Goal: Answer question/provide support

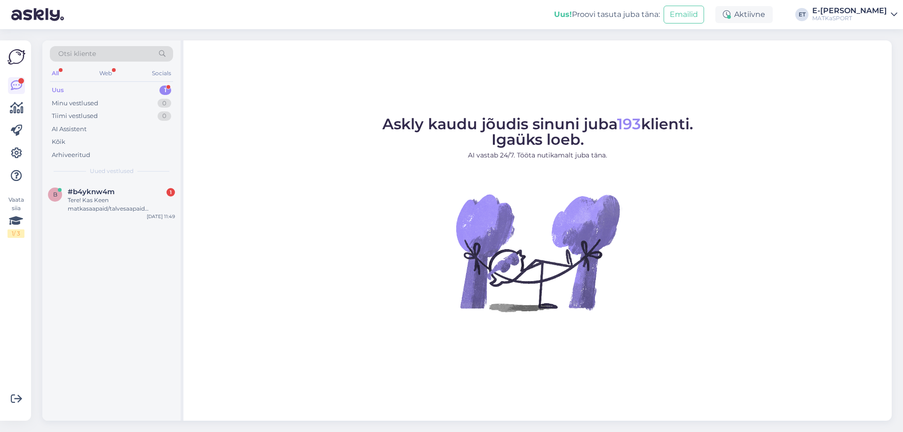
click at [73, 90] on div "Uus 1" at bounding box center [111, 90] width 123 height 13
click at [106, 192] on span "#b4yknw4m" at bounding box center [91, 192] width 47 height 8
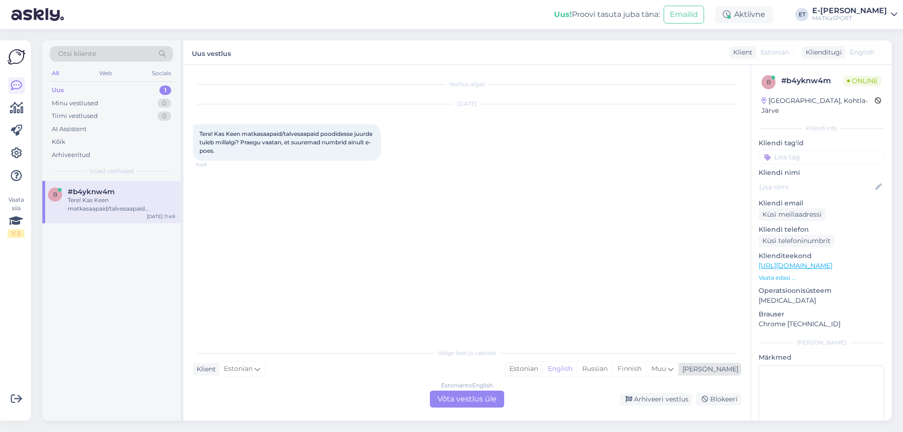
click at [543, 370] on div "Estonian" at bounding box center [524, 369] width 38 height 14
click at [486, 398] on div "Estonian to Estonian Võta vestlus üle" at bounding box center [467, 399] width 74 height 17
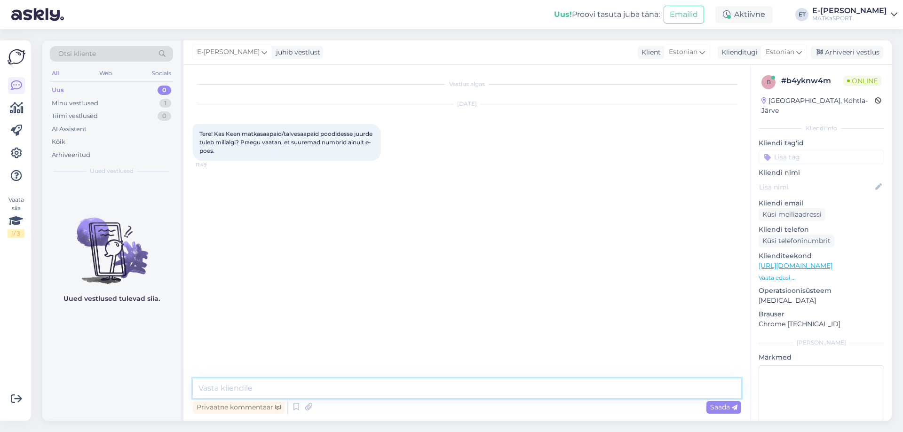
click at [463, 387] on textarea at bounding box center [467, 389] width 549 height 20
drag, startPoint x: 393, startPoint y: 389, endPoint x: 397, endPoint y: 384, distance: 6.0
click at [393, 388] on textarea "Tere! Sügisel talve perioodiks on matka-/talvesaapaid ikka juurde tulemas" at bounding box center [467, 382] width 549 height 31
click at [455, 390] on textarea "Tere! Sügisel talve perioodiks on matka-/talvesaapaid ikka juurde tulemas" at bounding box center [467, 382] width 549 height 31
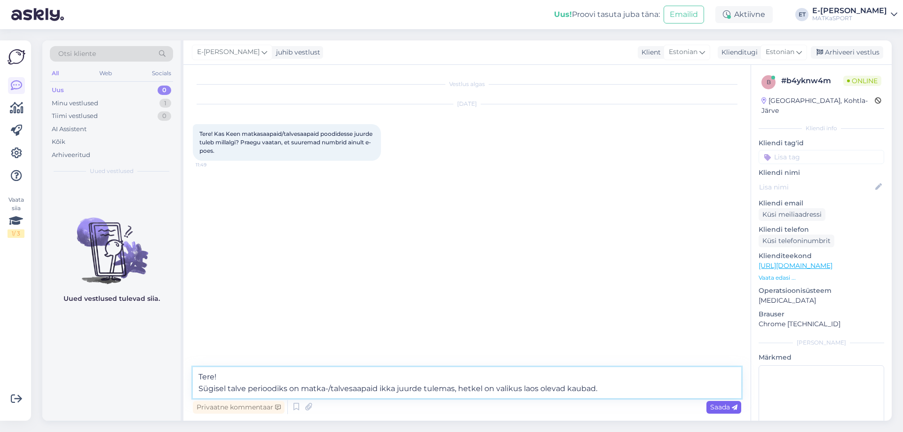
type textarea "Tere! Sügisel talve perioodiks on matka-/talvesaapaid ikka juurde tulemas, hetk…"
click at [719, 408] on span "Saada" at bounding box center [723, 407] width 27 height 8
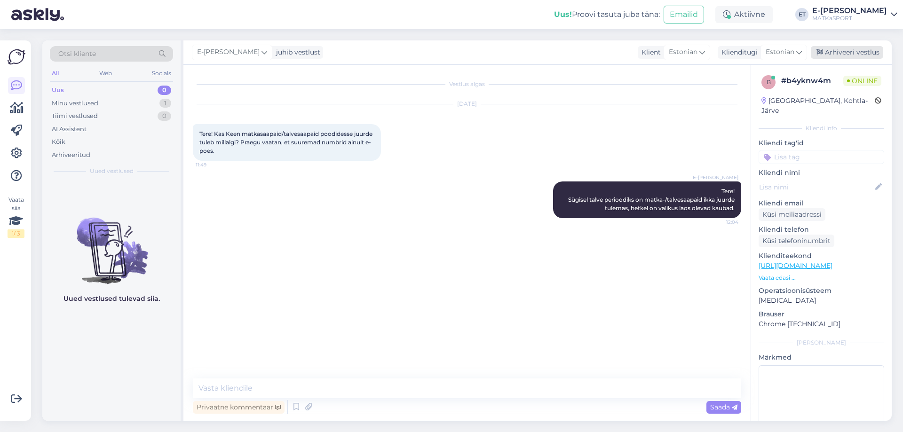
click at [854, 50] on div "Arhiveeri vestlus" at bounding box center [847, 52] width 72 height 13
